Goal: Information Seeking & Learning: Learn about a topic

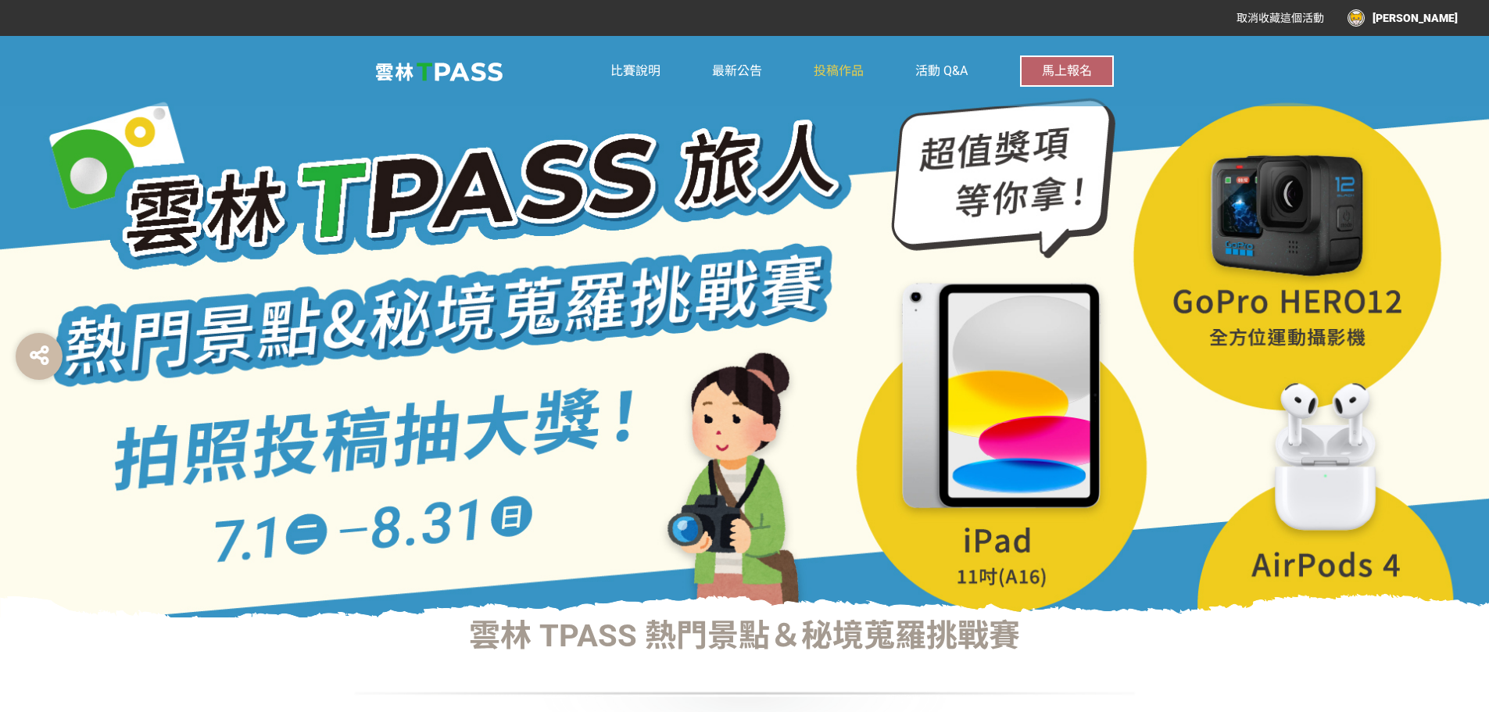
click at [845, 62] on link "投稿作品" at bounding box center [839, 71] width 50 height 70
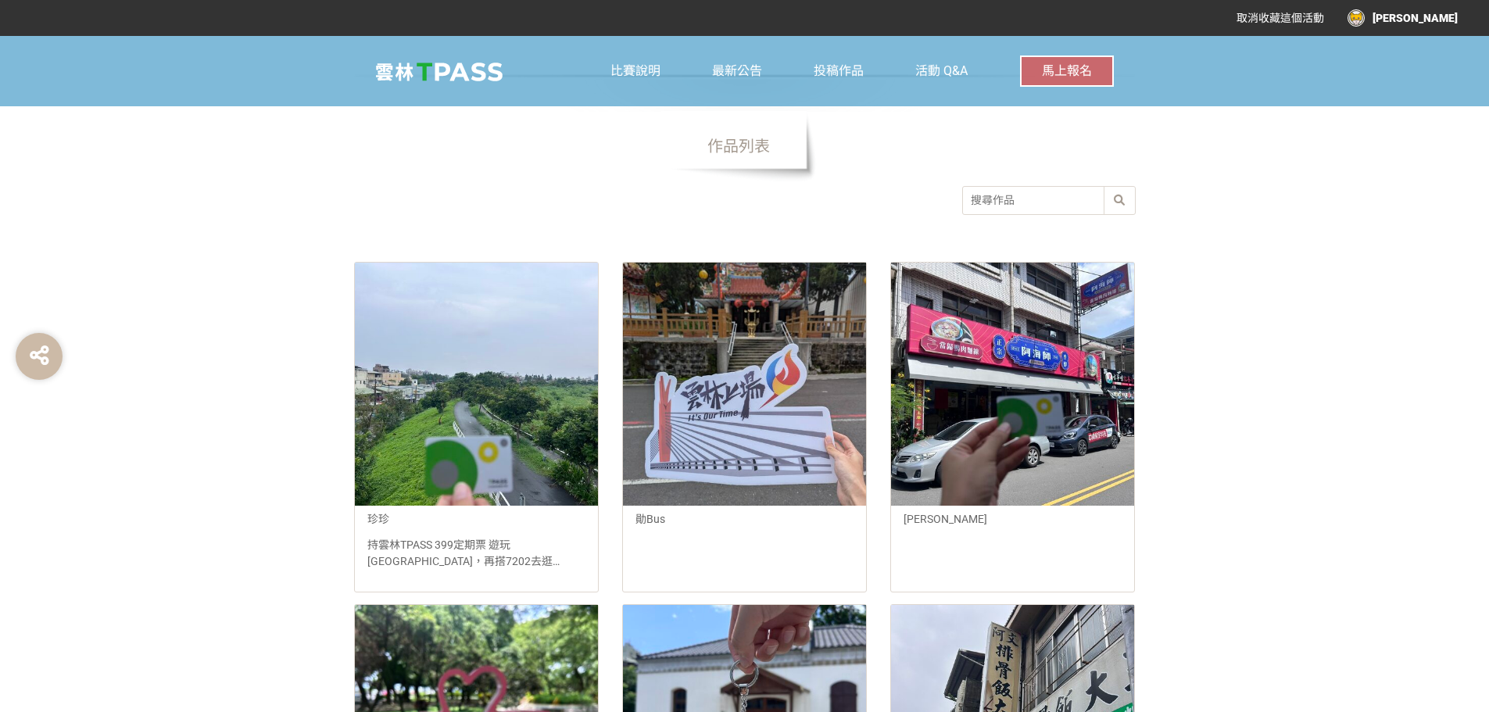
scroll to position [703, 0]
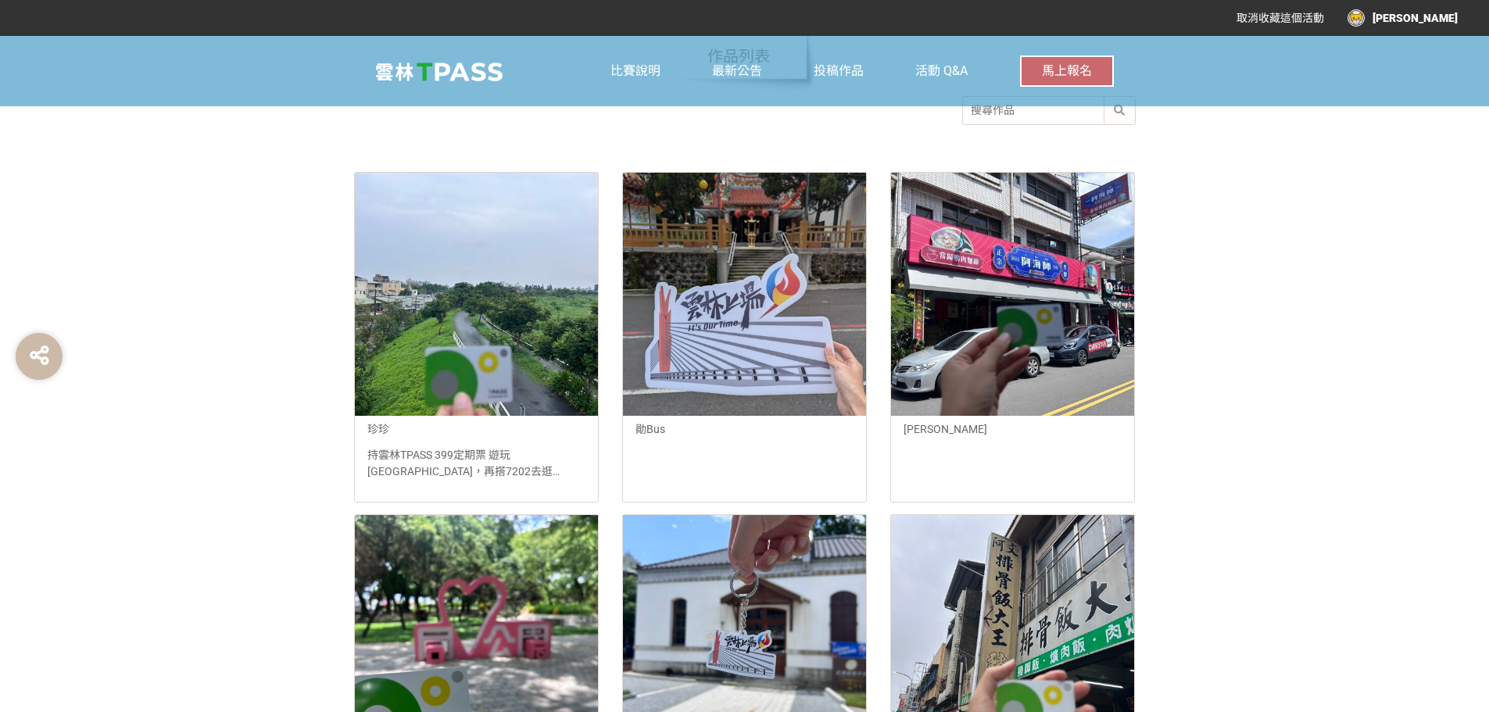
click at [473, 313] on div at bounding box center [476, 294] width 243 height 243
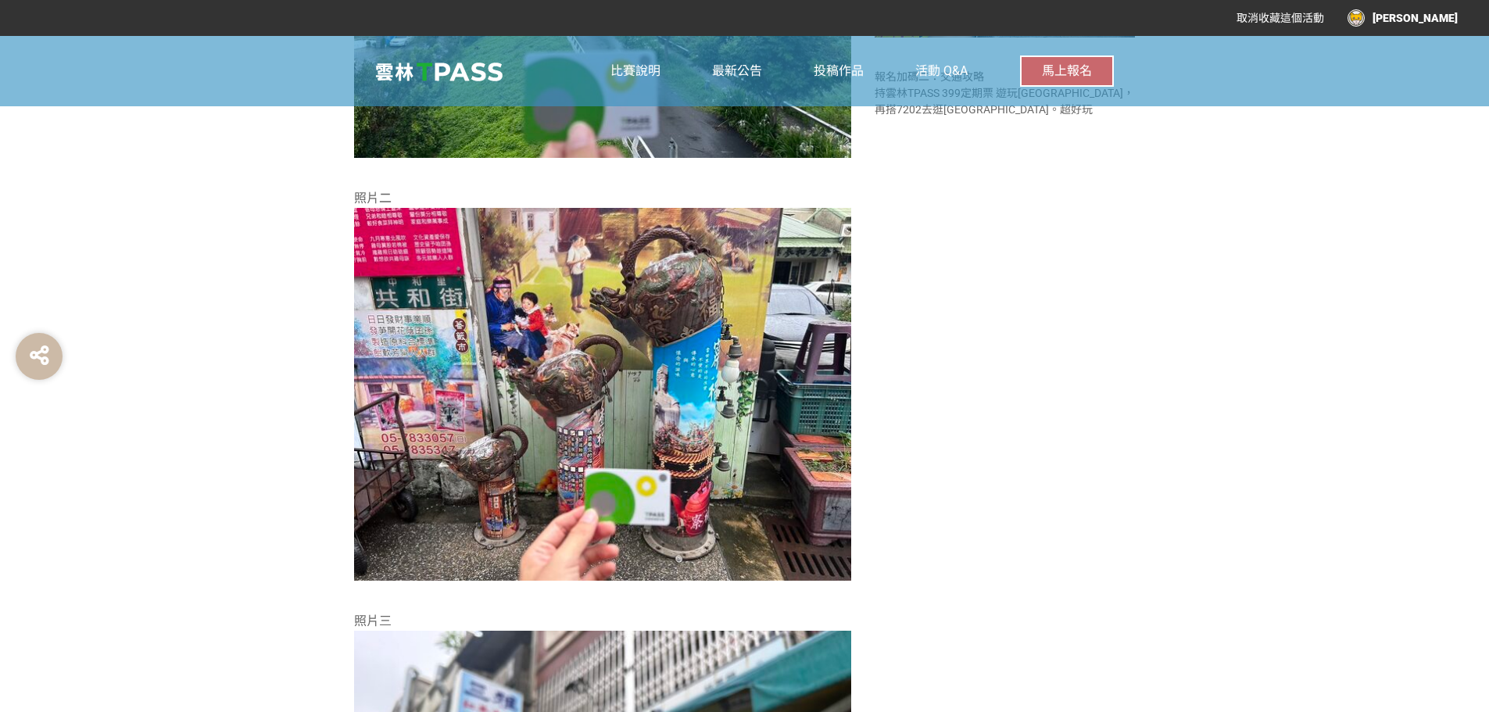
scroll to position [686, 0]
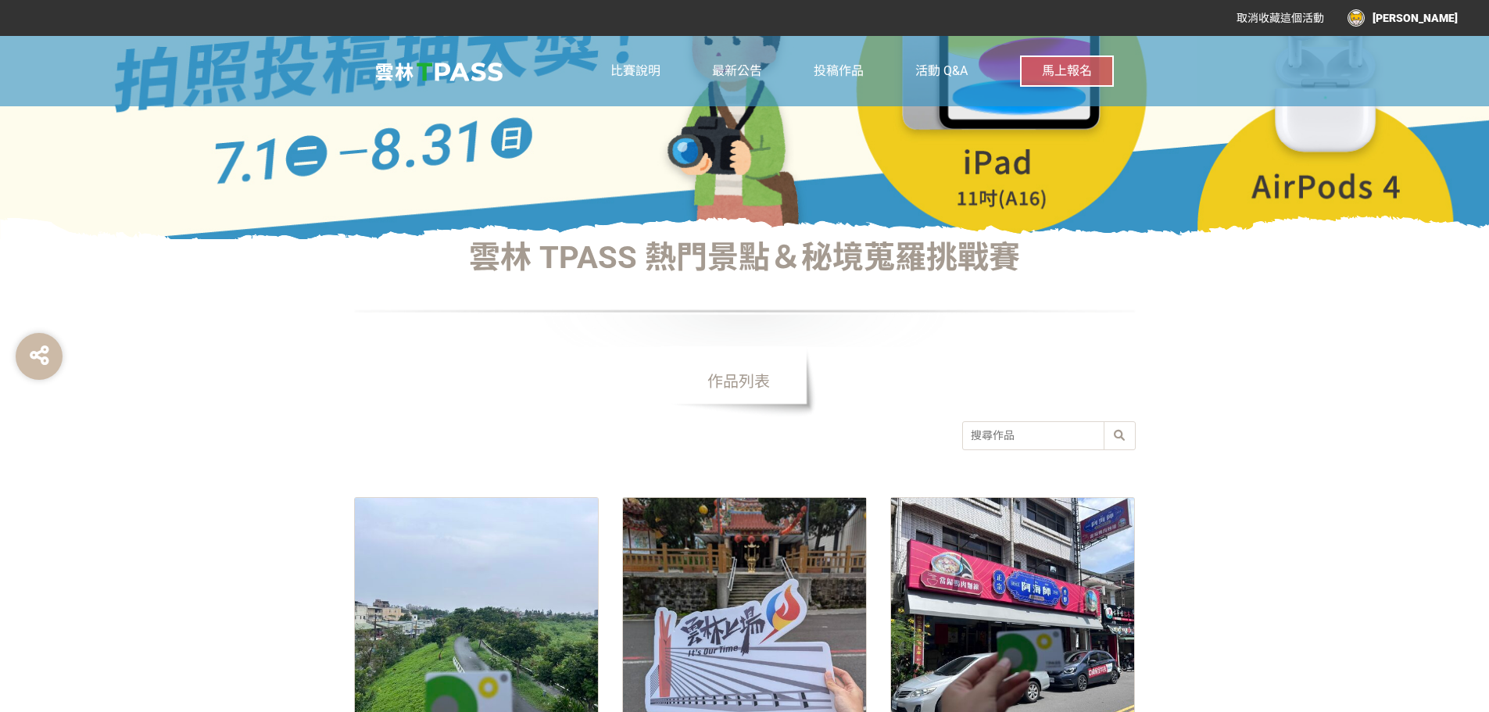
scroll to position [625, 0]
